Goal: Information Seeking & Learning: Learn about a topic

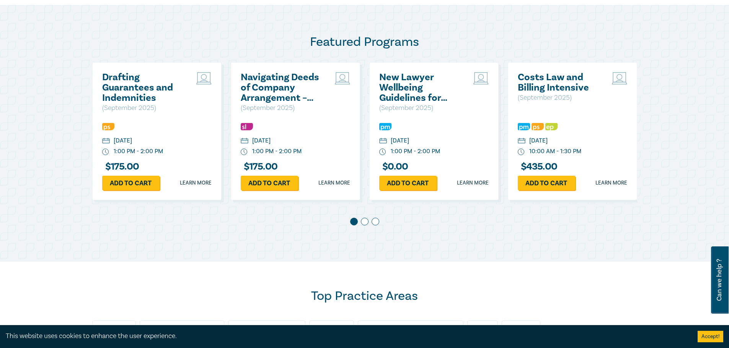
click at [397, 93] on h2 "New Lawyer Wellbeing Guidelines for Legal Workplaces" at bounding box center [420, 87] width 82 height 31
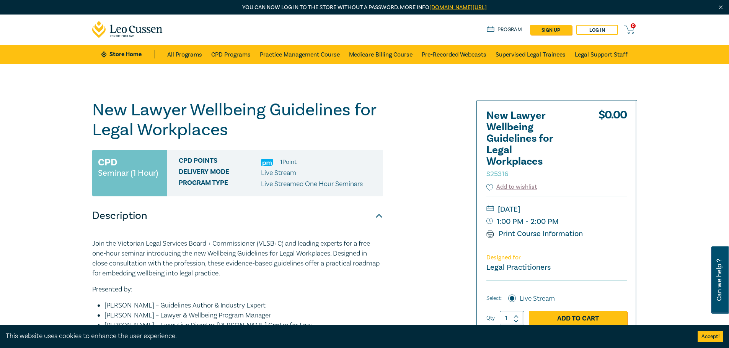
click at [325, 120] on h1 "New Lawyer Wellbeing Guidelines for Legal Workplaces S25316" at bounding box center [237, 120] width 291 height 40
click at [325, 111] on h1 "New Lawyer Wellbeing Guidelines for Legal Workplaces S25316" at bounding box center [237, 120] width 291 height 40
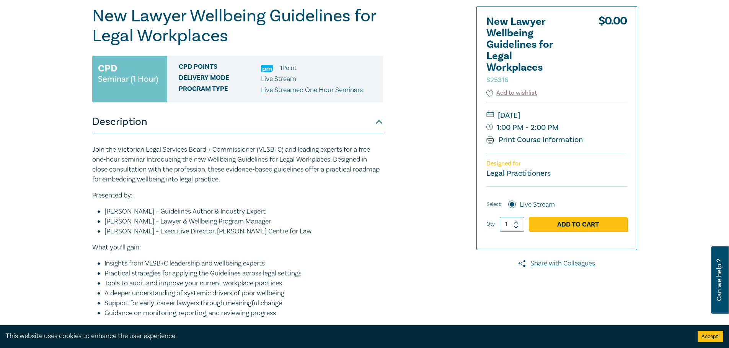
scroll to position [76, 0]
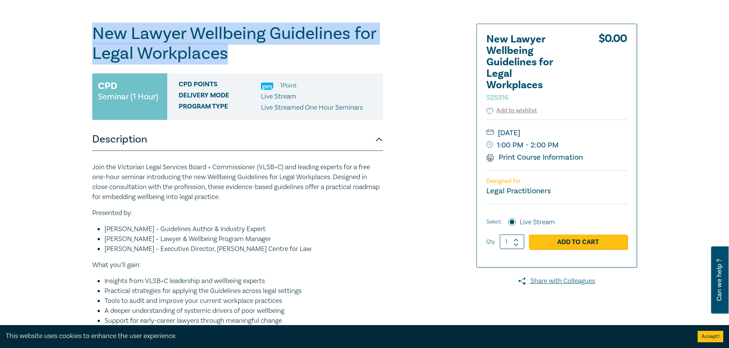
drag, startPoint x: 233, startPoint y: 57, endPoint x: 85, endPoint y: 37, distance: 148.5
click at [85, 37] on div "New Lawyer Wellbeing Guidelines for Legal Workplaces S25316 CPD Seminar (1 Hour…" at bounding box center [364, 214] width 729 height 455
copy h1 "New Lawyer Wellbeing Guidelines for Legal Workplaces"
click at [348, 188] on p "Join the Victorian Legal Services Board + Commissioner (VLSB+C) and leading exp…" at bounding box center [237, 183] width 291 height 40
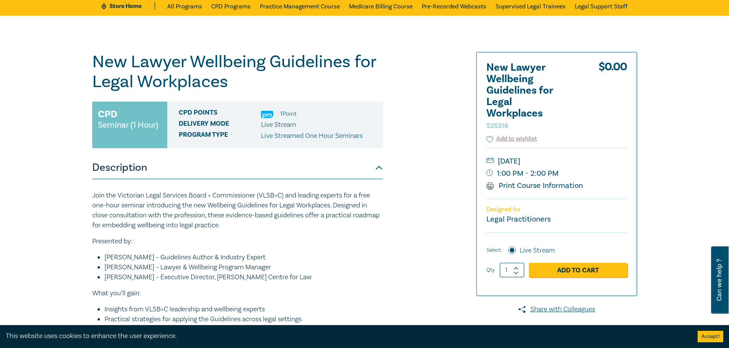
scroll to position [0, 0]
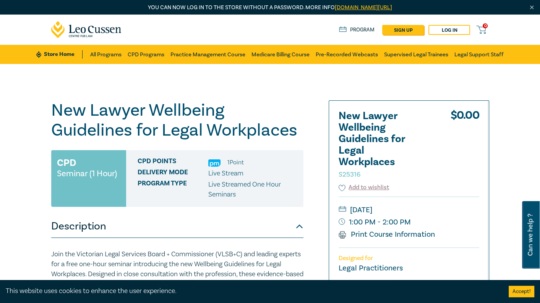
click at [297, 112] on h1 "New Lawyer Wellbeing Guidelines for Legal Workplaces S25316" at bounding box center [177, 120] width 252 height 40
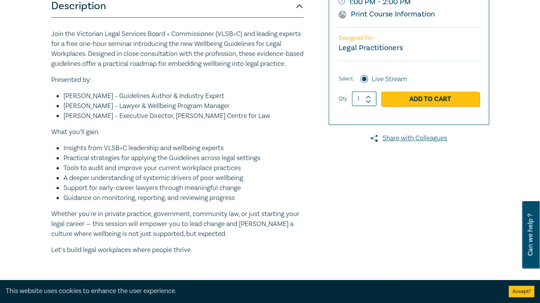
scroll to position [229, 0]
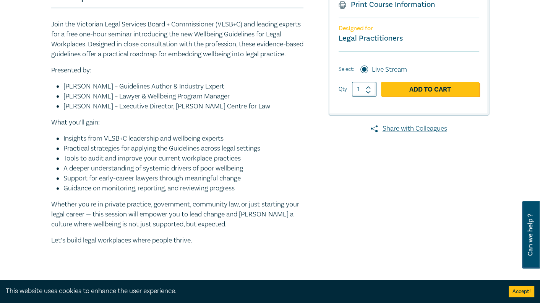
click at [120, 75] on p "Presented by:" at bounding box center [177, 70] width 252 height 10
drag, startPoint x: 272, startPoint y: 114, endPoint x: 60, endPoint y: 96, distance: 212.2
click at [60, 96] on ul "[PERSON_NAME] – Guidelines Author & Industry Expert [PERSON_NAME] – Lawyer & We…" at bounding box center [177, 96] width 252 height 30
copy ul "[PERSON_NAME] – Guidelines Author & Industry Expert [PERSON_NAME] – Lawyer & We…"
click at [127, 59] on p "Join the Victorian Legal Services Board + Commissioner (VLSB+C) and leading exp…" at bounding box center [177, 40] width 252 height 40
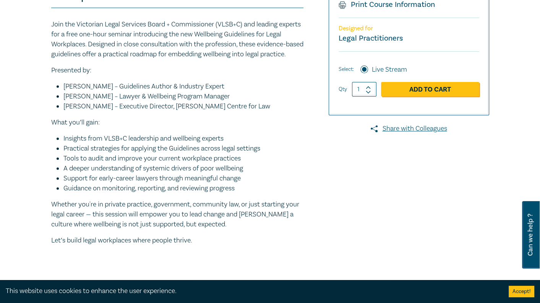
drag, startPoint x: 84, startPoint y: 158, endPoint x: 80, endPoint y: 156, distance: 4.1
click at [85, 153] on li "Practical strategies for applying the Guidelines across legal settings" at bounding box center [183, 148] width 240 height 10
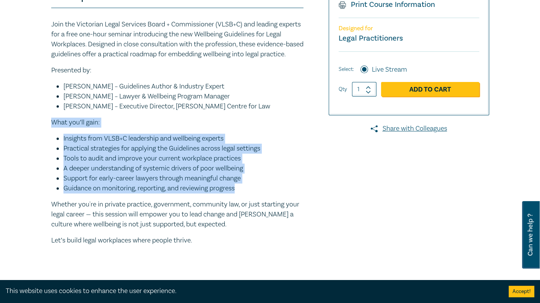
drag, startPoint x: 51, startPoint y: 131, endPoint x: 244, endPoint y: 197, distance: 203.5
click at [244, 197] on div "Join the Victorian Legal Services Board + Commissioner (VLSB+C) and leading exp…" at bounding box center [177, 133] width 252 height 226
copy div "What you’ll gain: Insights from VLSB+C leadership and wellbeing experts Practic…"
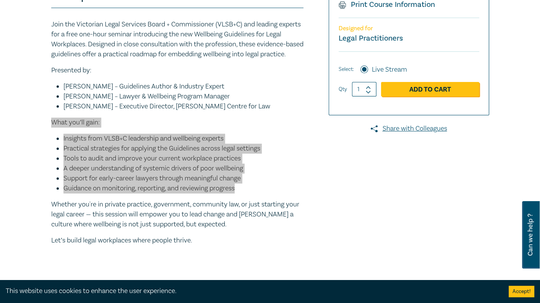
scroll to position [191, 0]
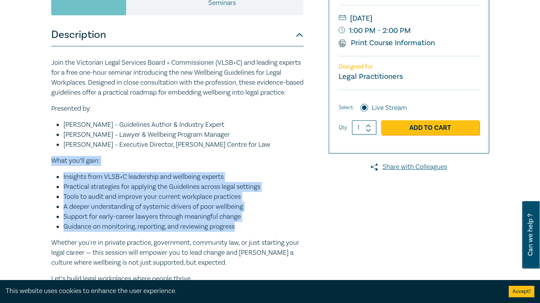
drag, startPoint x: 132, startPoint y: 76, endPoint x: 164, endPoint y: 91, distance: 35.7
click at [132, 76] on p "Join the Victorian Legal Services Board + Commissioner (VLSB+C) and leading exp…" at bounding box center [177, 78] width 252 height 40
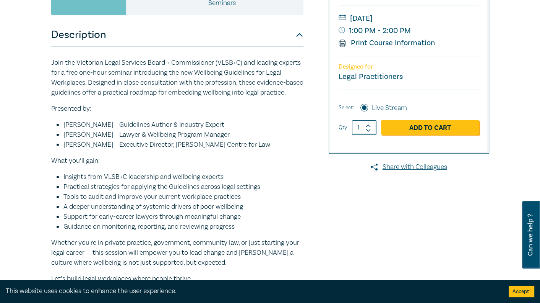
drag, startPoint x: 209, startPoint y: 180, endPoint x: 319, endPoint y: 146, distance: 115.4
click at [209, 180] on div "Join the Victorian Legal Services Board + Commissioner (VLSB+C) and leading exp…" at bounding box center [177, 171] width 252 height 226
